Goal: Task Accomplishment & Management: Manage account settings

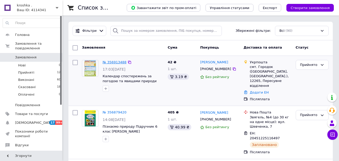
click at [108, 62] on link "№ 356913488" at bounding box center [115, 62] width 24 height 4
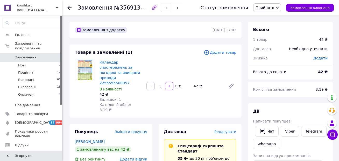
click at [224, 51] on span "Додати товар" at bounding box center [220, 53] width 33 height 6
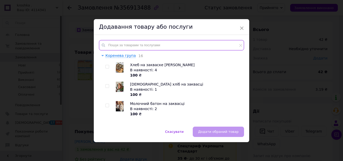
click at [157, 46] on input "text" at bounding box center [171, 45] width 145 height 10
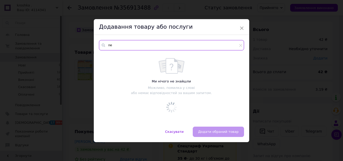
type input "n"
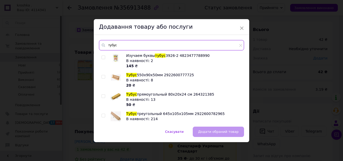
type input "тубус"
click at [136, 77] on div "Тубус 550х90х50мм 2922600777725 В наявності: 8 20 ₴" at bounding box center [183, 81] width 115 height 16
click at [211, 133] on div "Скасувати   Додати обраний товар" at bounding box center [171, 135] width 155 height 16
click at [102, 77] on input "checkbox" at bounding box center [103, 76] width 3 height 3
checkbox input "true"
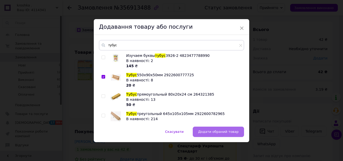
click at [207, 130] on span "Додати обраний товар" at bounding box center [218, 132] width 40 height 4
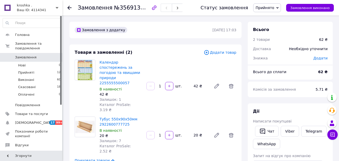
click at [151, 7] on icon "button" at bounding box center [154, 8] width 6 height 6
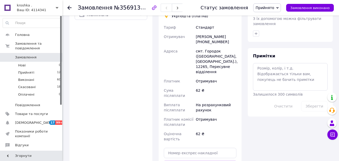
scroll to position [285, 0]
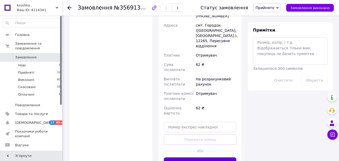
click at [197, 158] on button "Створити ярлик" at bounding box center [200, 163] width 73 height 10
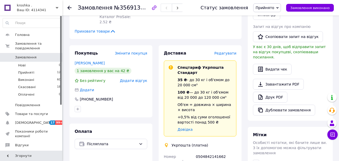
scroll to position [155, 0]
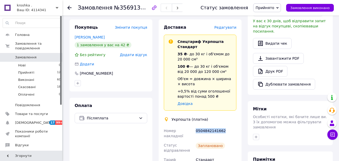
drag, startPoint x: 194, startPoint y: 111, endPoint x: 223, endPoint y: 111, distance: 29.0
copy div "Номер накладної 0504842141662"
click at [26, 70] on span "Прийняті" at bounding box center [26, 72] width 16 height 5
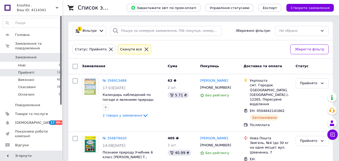
drag, startPoint x: 245, startPoint y: 49, endPoint x: 249, endPoint y: 51, distance: 4.8
click at [249, 51] on div "Статус: Прийнято Cкинути все" at bounding box center [180, 50] width 216 height 12
